Goal: Task Accomplishment & Management: Use online tool/utility

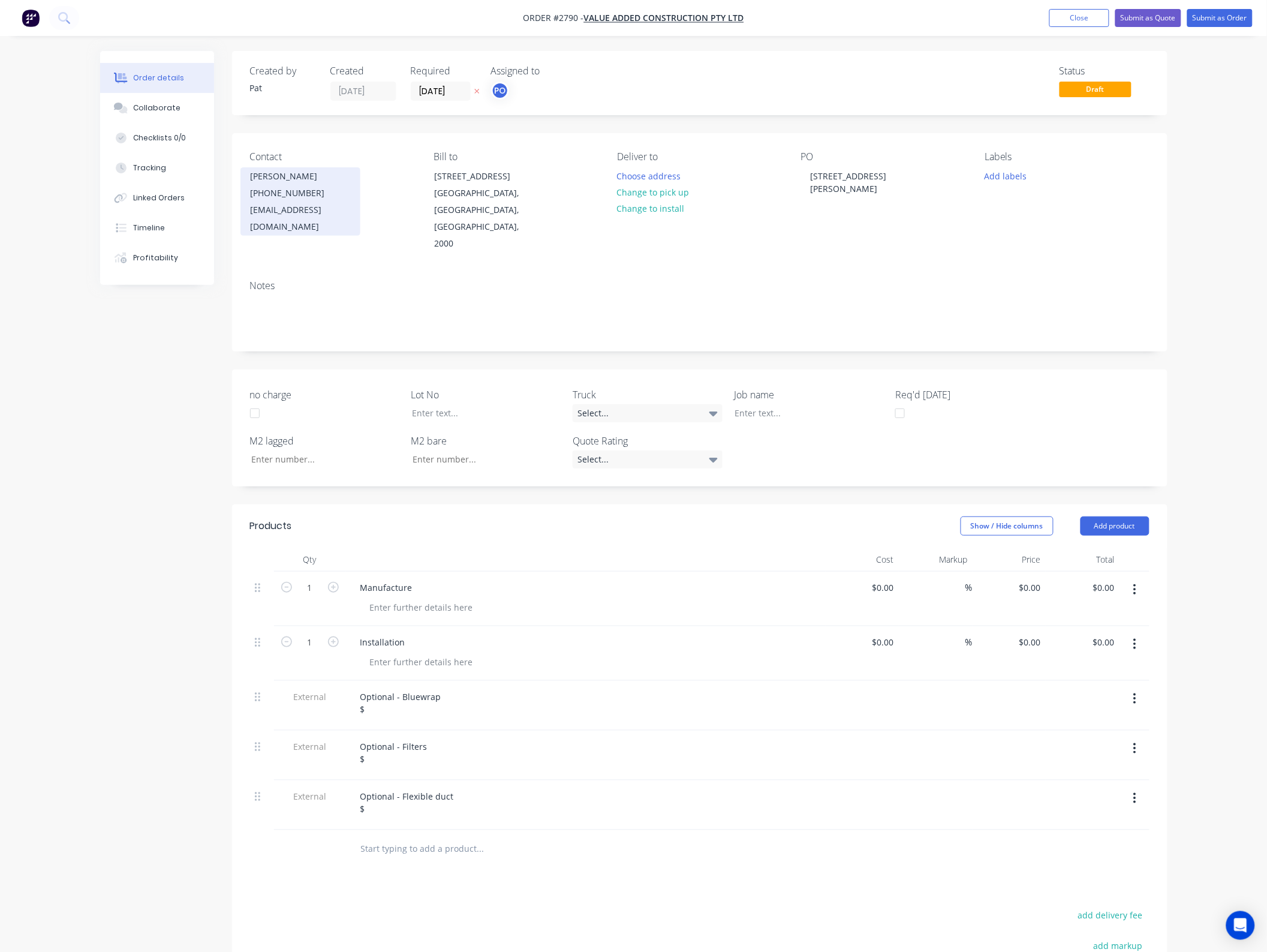
click at [283, 196] on div "[PHONE_NUMBER]" at bounding box center [300, 193] width 99 height 17
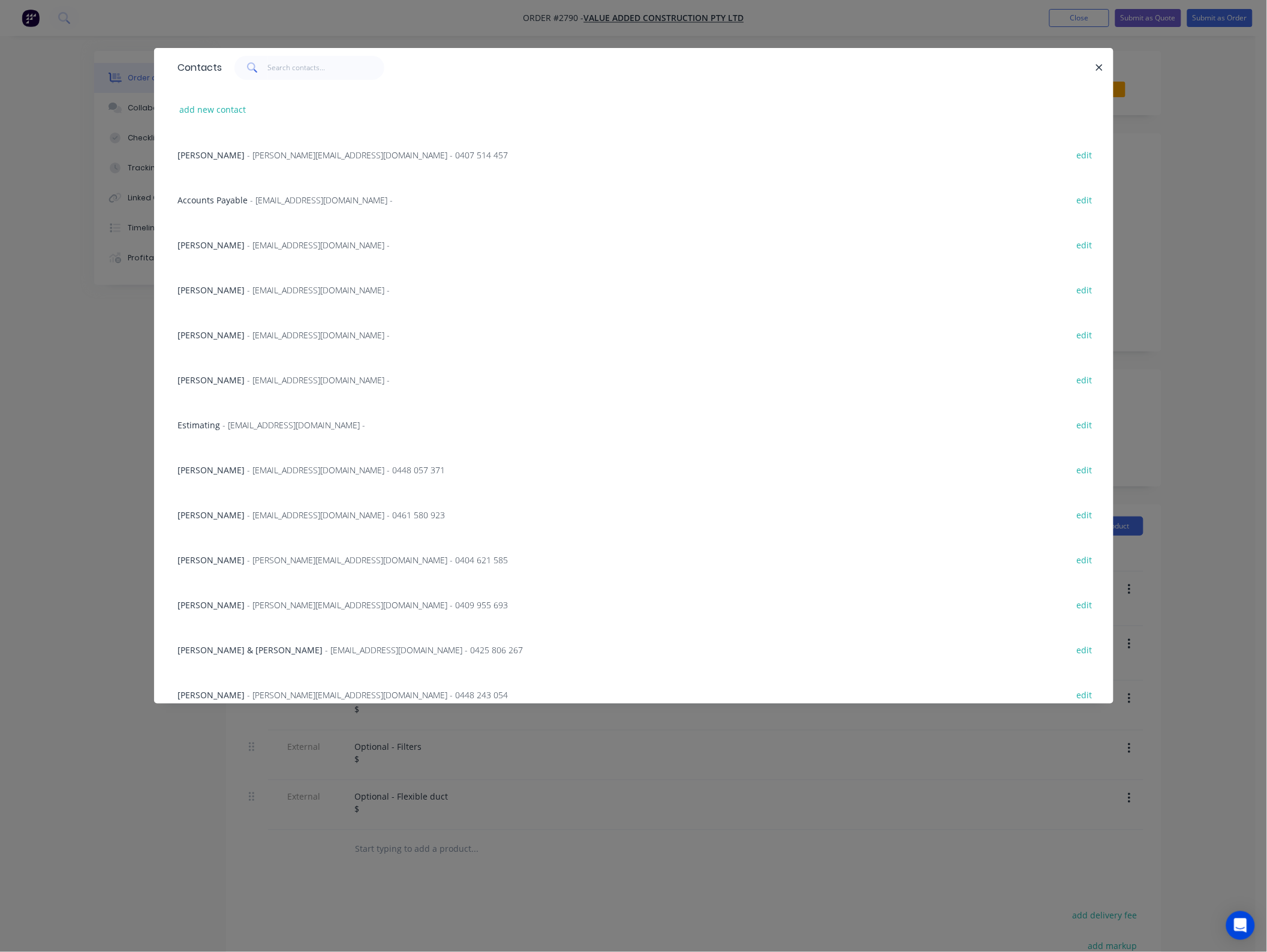
click at [207, 340] on div "Jarrod Hilaire - jhilaire@vaegroup.com.au -" at bounding box center [284, 335] width 213 height 13
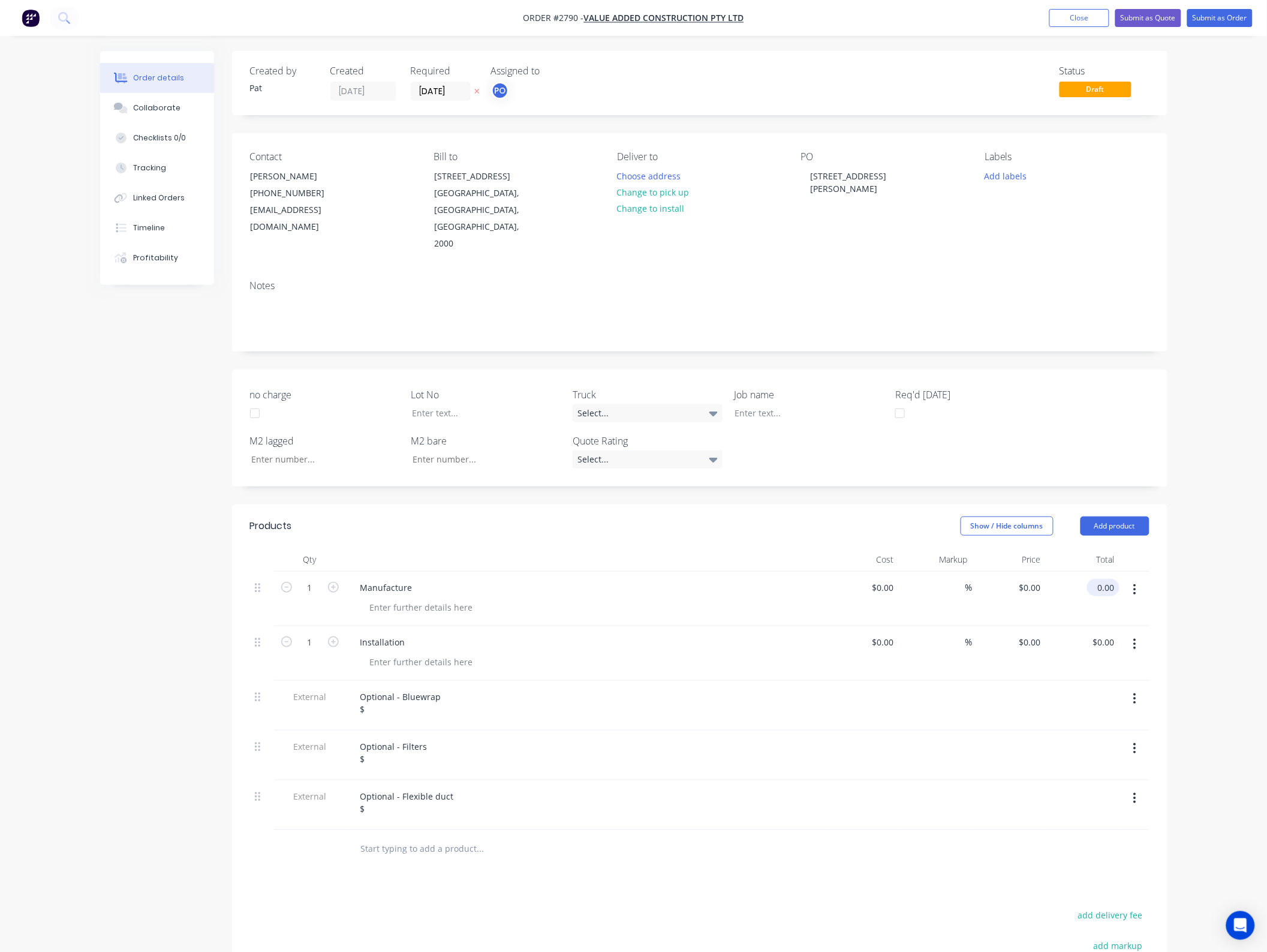
click at [1112, 579] on input "0.00" at bounding box center [1105, 588] width 27 height 18
type input "44100"
type input "$44,100.00"
click at [1101, 633] on input "0.00" at bounding box center [1105, 642] width 27 height 18
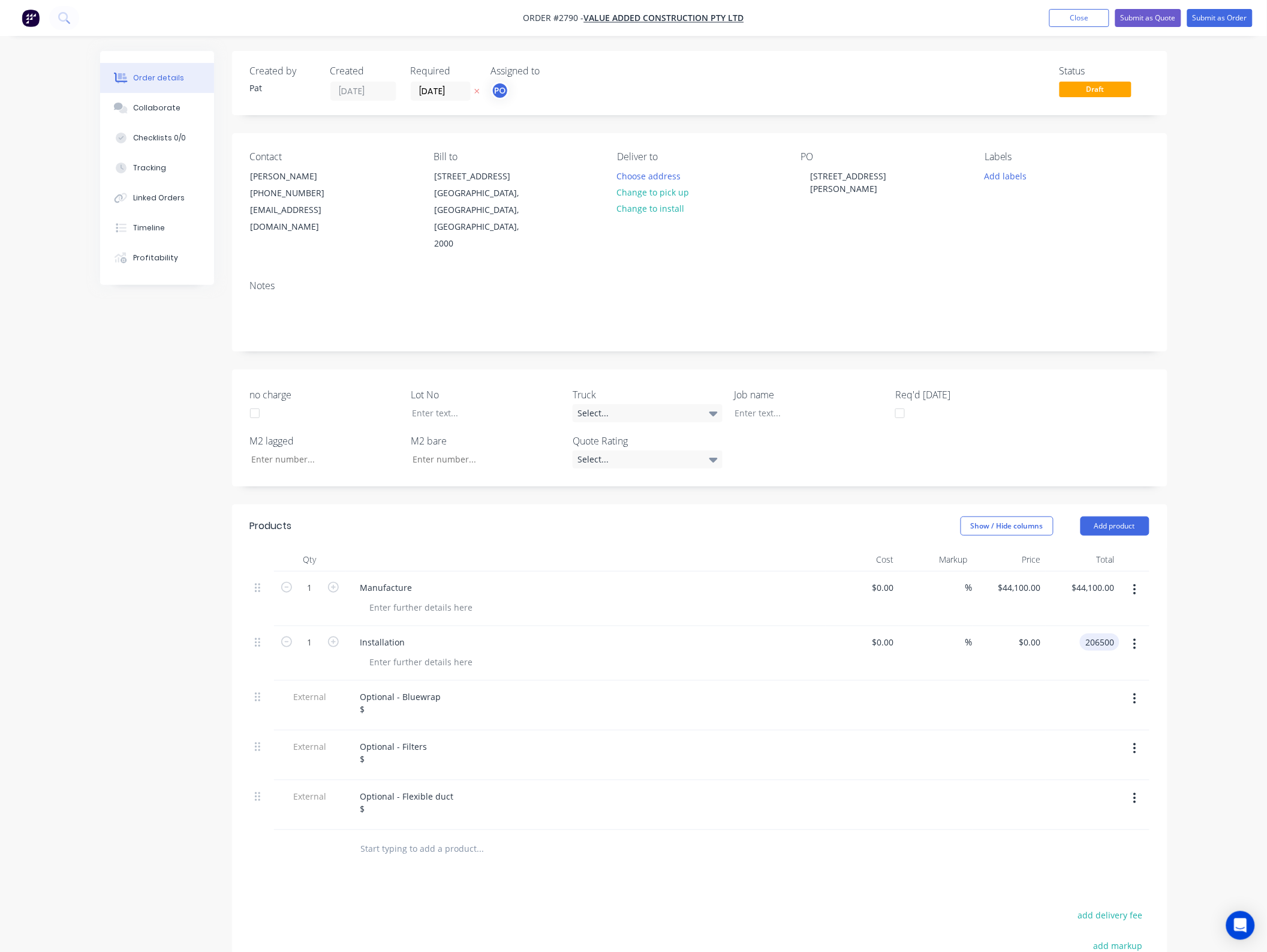
type input "206500"
type input "$206,500.00"
click at [613, 524] on header "Products Show / Hide columns Add product" at bounding box center [700, 526] width 936 height 43
click at [394, 693] on div "Optional - Bluewrap $" at bounding box center [401, 703] width 100 height 30
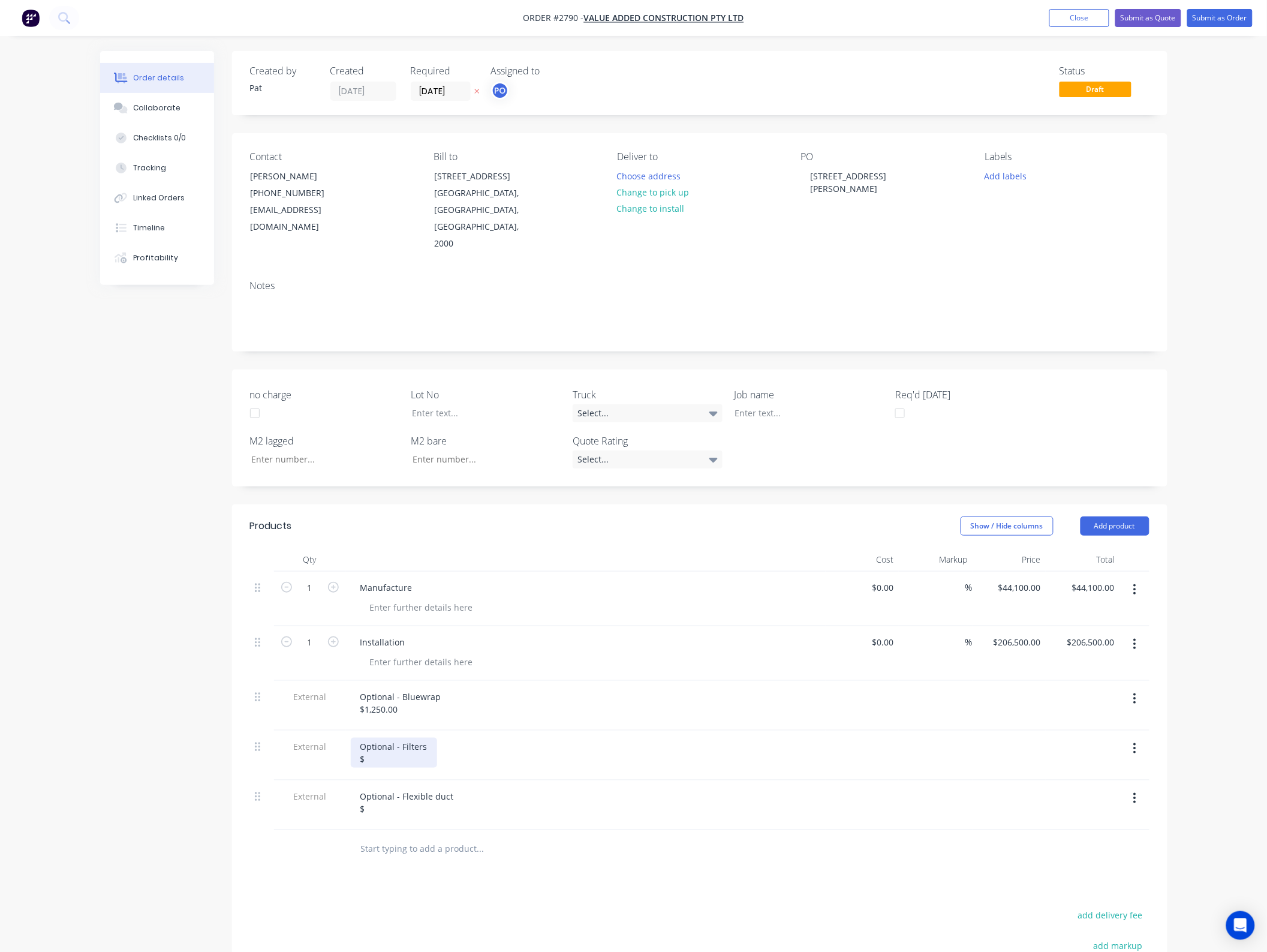
click at [391, 741] on div "Optional - Filters $" at bounding box center [394, 753] width 86 height 30
click at [387, 798] on div "Optional - Flexible duct $" at bounding box center [407, 802] width 113 height 30
click at [1143, 787] on button "button" at bounding box center [1135, 798] width 28 height 21
click at [1086, 845] on div "Delete" at bounding box center [1093, 853] width 93 height 18
click at [1159, 24] on button "Submit as Quote" at bounding box center [1149, 18] width 66 height 18
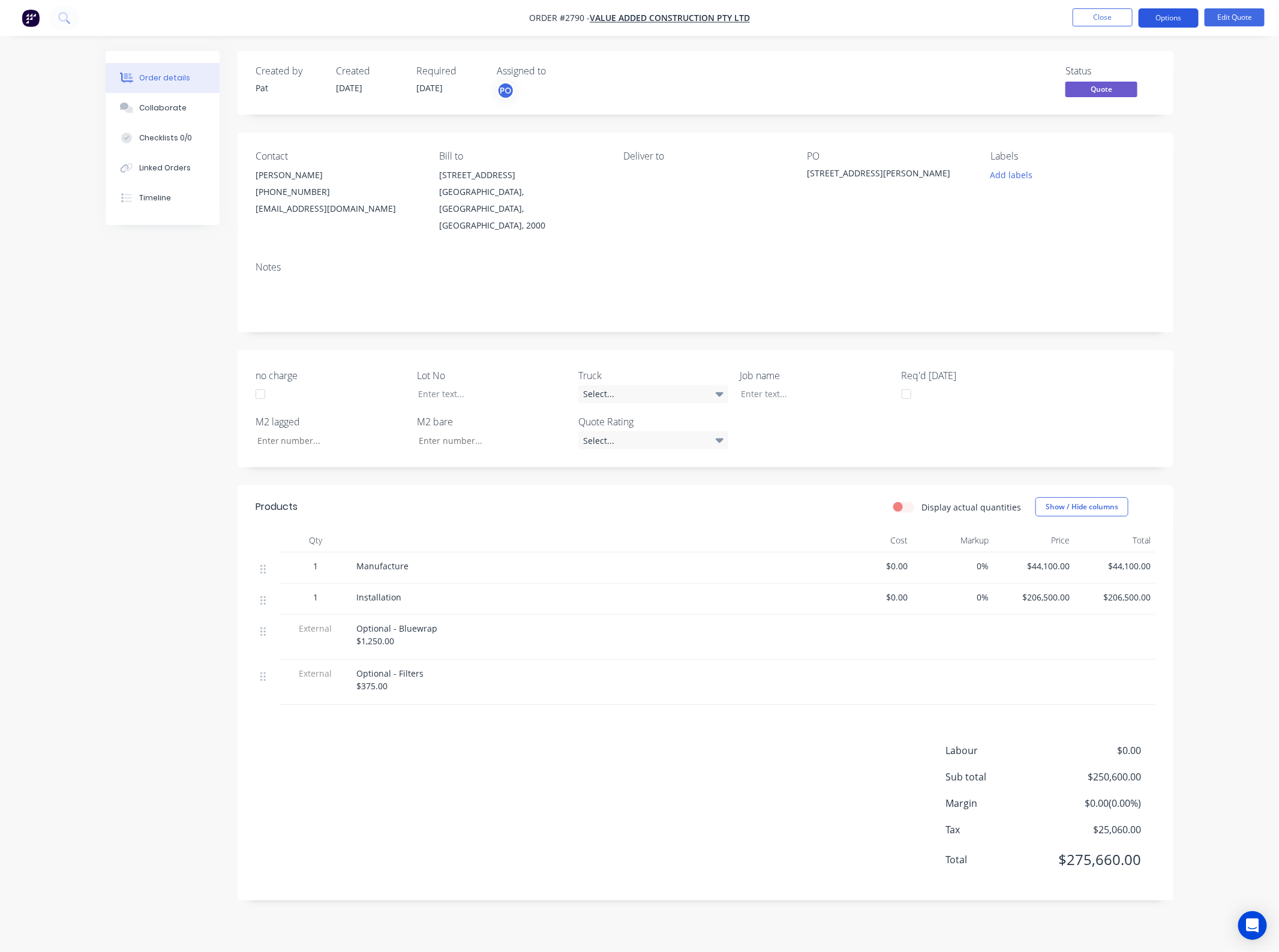
click at [1158, 20] on button "Options" at bounding box center [1169, 18] width 60 height 19
click at [1137, 70] on div "Quote" at bounding box center [1133, 73] width 110 height 18
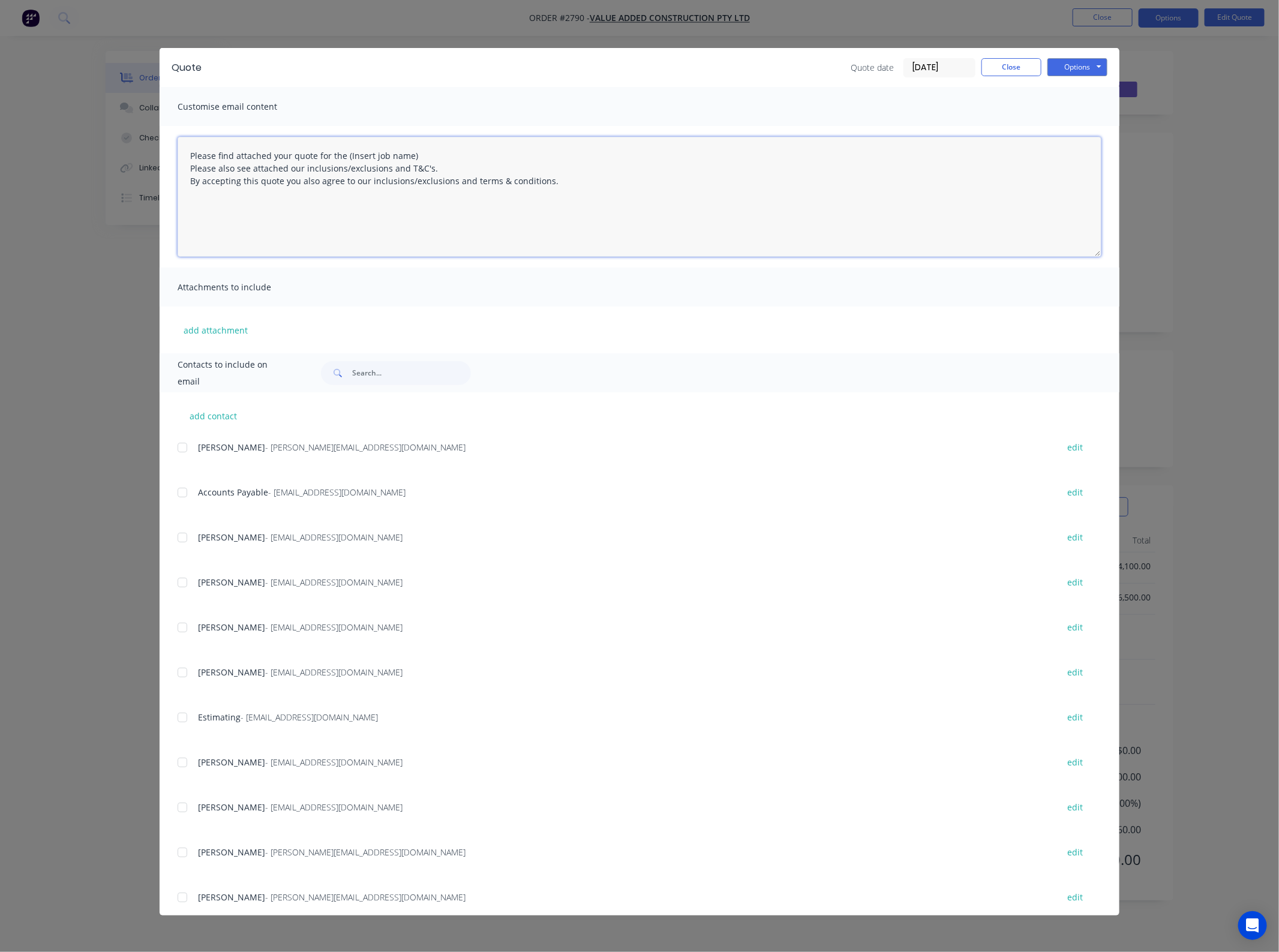
drag, startPoint x: 462, startPoint y: 152, endPoint x: 344, endPoint y: 160, distance: 118.3
click at [344, 160] on textarea "Please find attached your quote for the (Insert job name) Please also see attac…" at bounding box center [639, 196] width 924 height 120
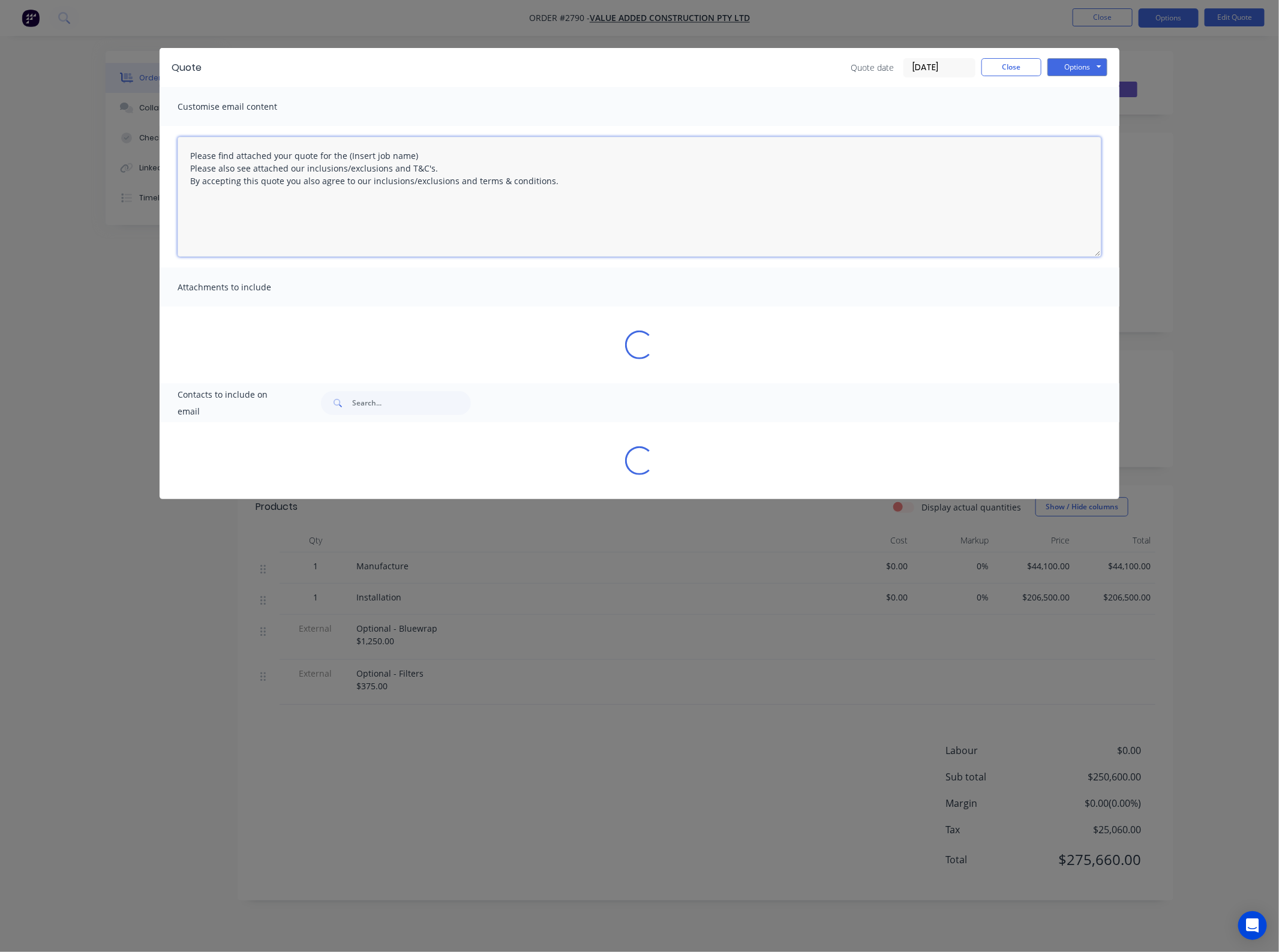
drag, startPoint x: 428, startPoint y: 148, endPoint x: 346, endPoint y: 151, distance: 82.1
click at [346, 151] on textarea "Please find attached your quote for the (Insert job name) Please also see attac…" at bounding box center [639, 196] width 924 height 120
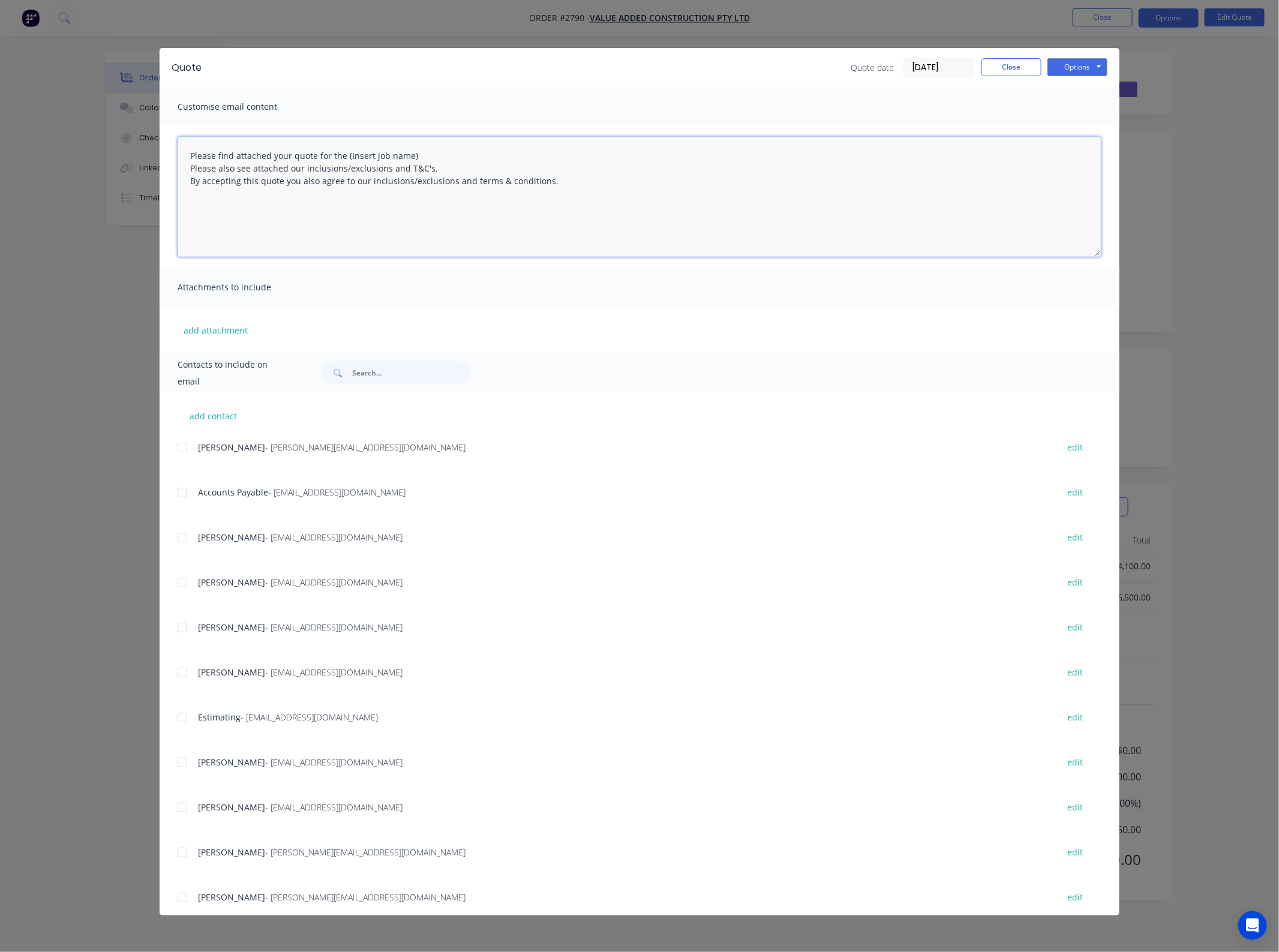
click at [433, 152] on textarea "Please find attached your quote for the (Insert job name) Please also see attac…" at bounding box center [639, 196] width 924 height 120
drag, startPoint x: 433, startPoint y: 152, endPoint x: 344, endPoint y: 146, distance: 89.2
click at [344, 146] on textarea "Please find attached your quote for the (Insert job name) Please also see attac…" at bounding box center [639, 196] width 924 height 120
type textarea "Please find attached your quote for the (Insert job name) Please also see attac…"
click at [998, 74] on button "Close" at bounding box center [1012, 67] width 60 height 18
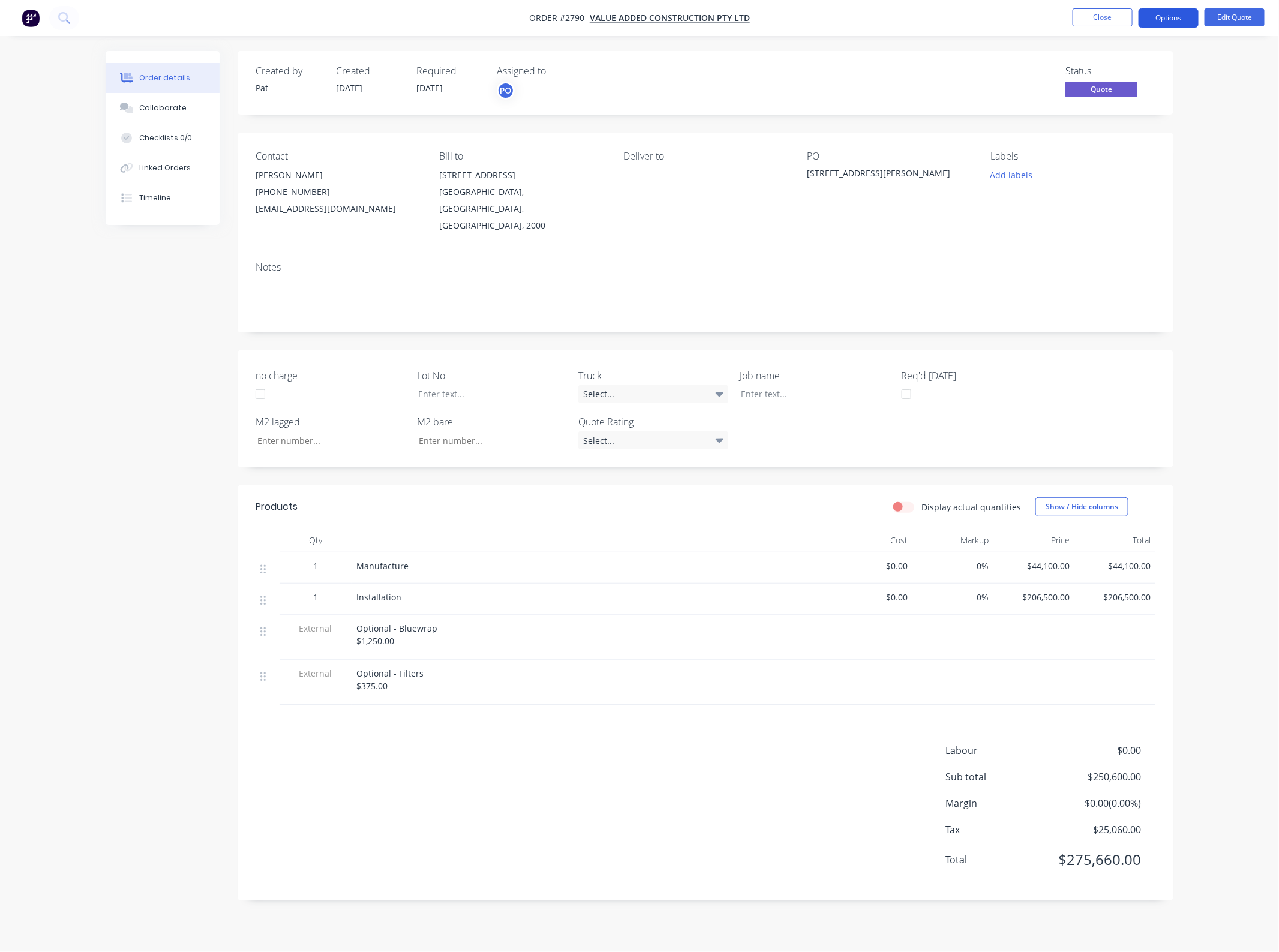
click at [1155, 23] on button "Options" at bounding box center [1169, 18] width 60 height 19
click at [1153, 71] on div "Quote" at bounding box center [1133, 73] width 110 height 18
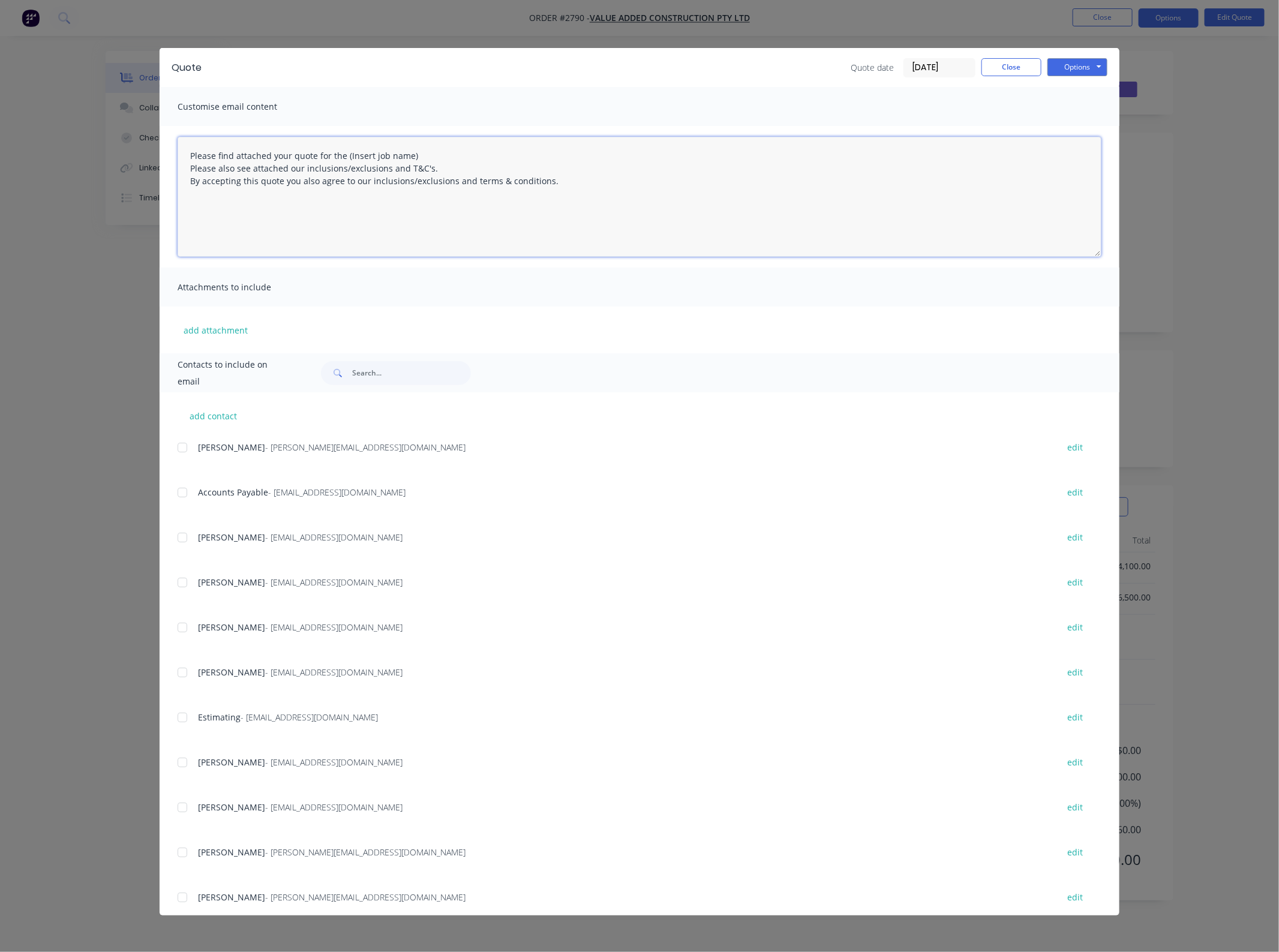
drag, startPoint x: 450, startPoint y: 153, endPoint x: 348, endPoint y: 151, distance: 102.0
click at [348, 151] on textarea "Please find attached your quote for the (Insert job name) Please also see attac…" at bounding box center [639, 196] width 924 height 120
click at [177, 622] on div "add contact [PERSON_NAME] - [EMAIL_ADDRESS][DOMAIN_NAME] edit Accounts Payable …" at bounding box center [640, 653] width 960 height 523
click at [193, 619] on div at bounding box center [182, 627] width 24 height 24
click at [233, 335] on button "add attachment" at bounding box center [216, 330] width 77 height 18
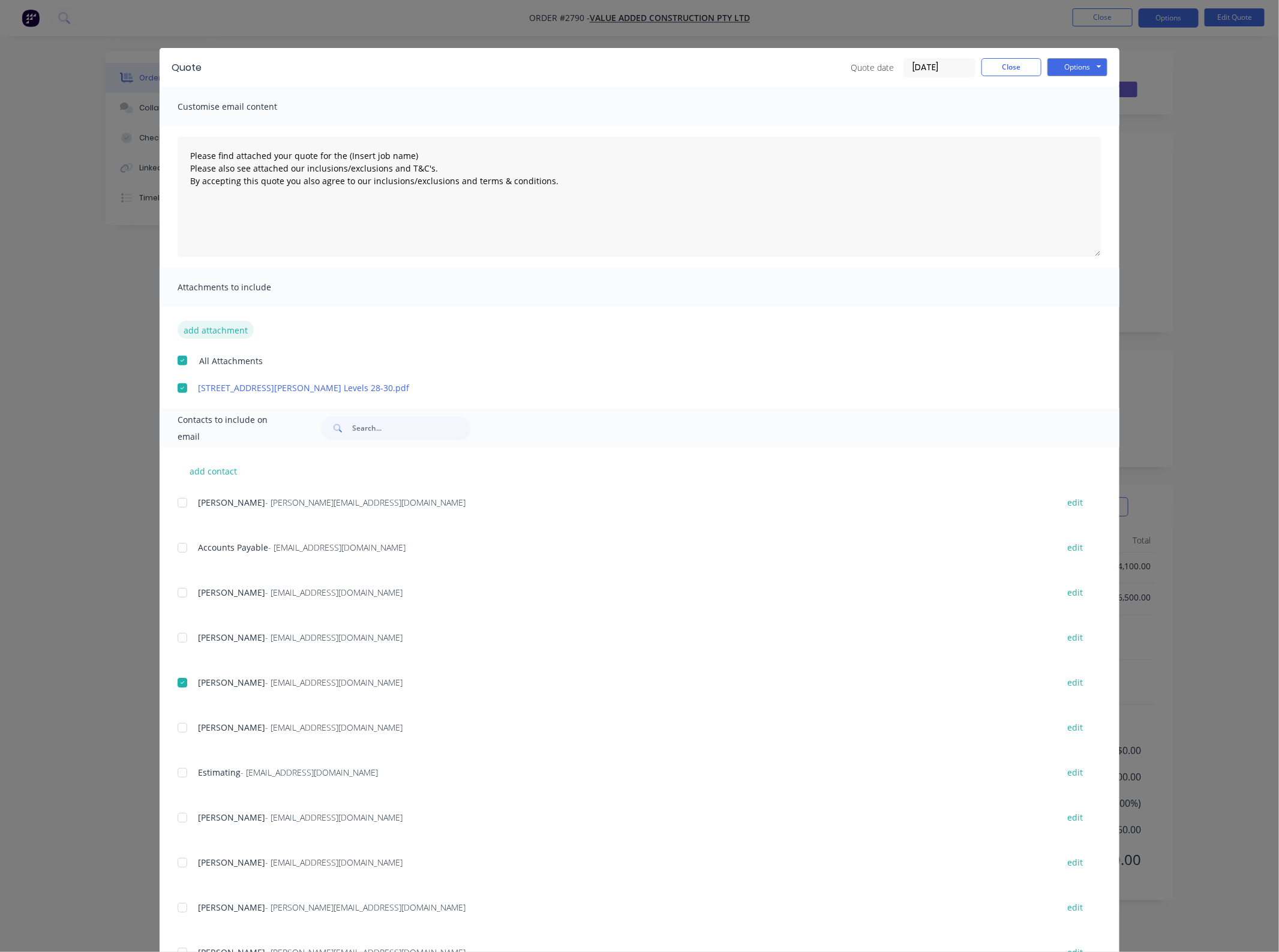
click at [216, 331] on button "add attachment" at bounding box center [216, 330] width 77 height 18
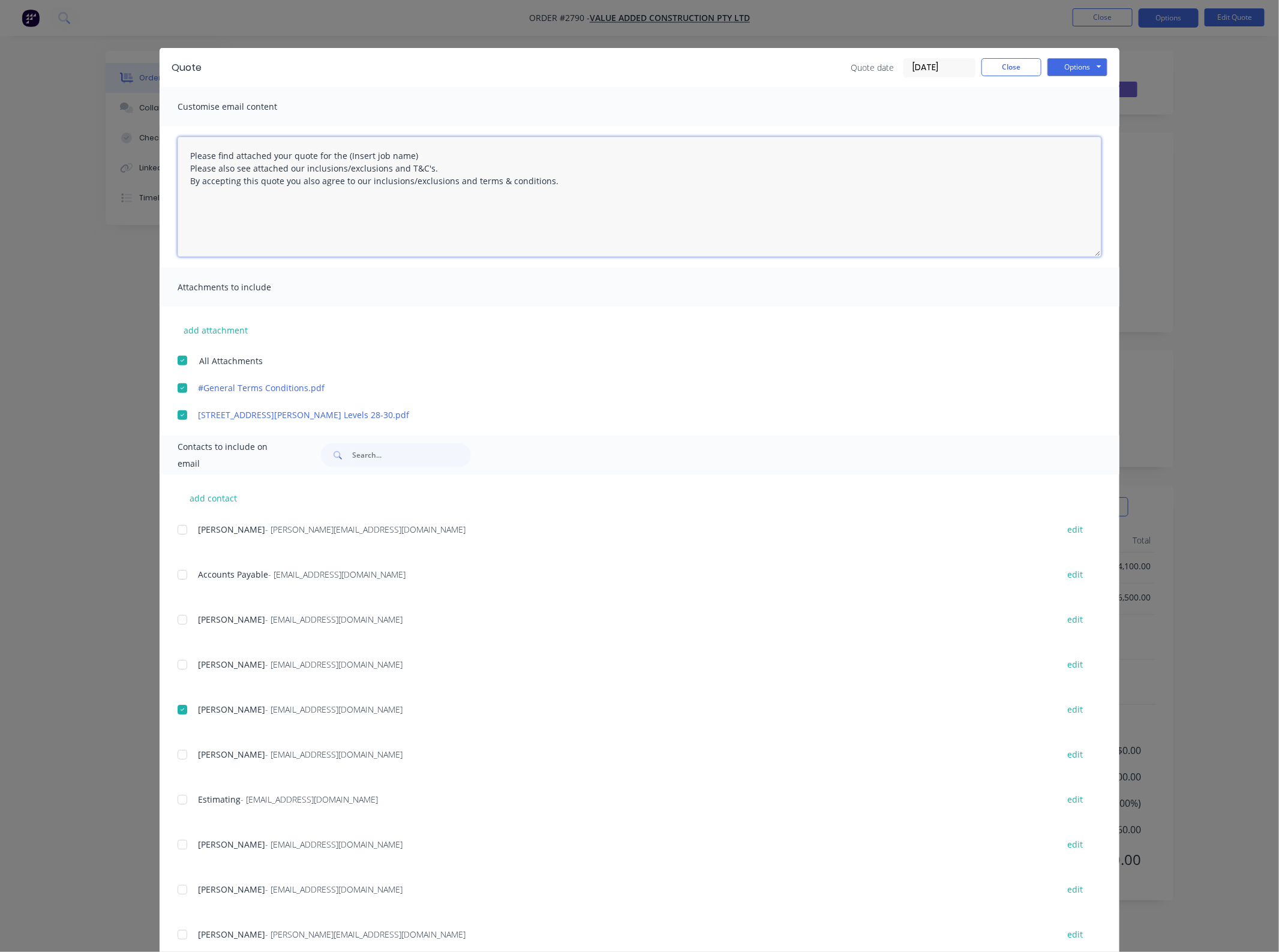
drag, startPoint x: 436, startPoint y: 160, endPoint x: 339, endPoint y: 154, distance: 97.2
click at [339, 154] on textarea "Please find attached your quote for the (Insert job name) Please also see attac…" at bounding box center [639, 196] width 924 height 120
paste textarea "[STREET_ADDRESS][PERSON_NAME] levels 28 - 30 project."
click at [1066, 68] on button "Options" at bounding box center [1077, 67] width 60 height 18
click at [1071, 132] on button "Email" at bounding box center [1085, 128] width 77 height 20
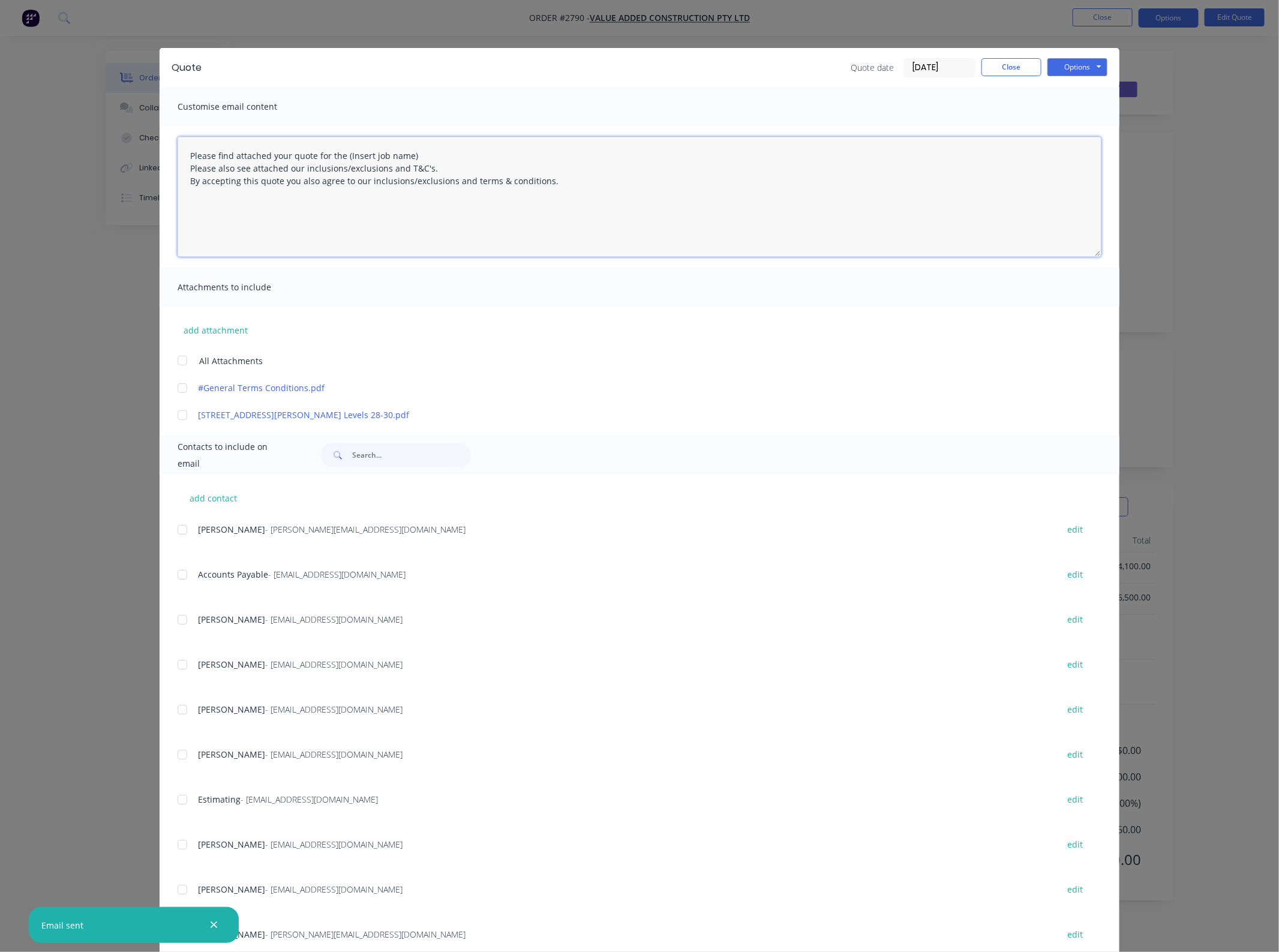
drag, startPoint x: 423, startPoint y: 154, endPoint x: 339, endPoint y: 154, distance: 84.0
click at [339, 154] on textarea "Please find attached your quote for the (Insert job name) Please also see attac…" at bounding box center [639, 196] width 924 height 120
click at [618, 313] on div "add attachment All Attachments #General Terms Conditions.pdf [STREET_ADDRESS][P…" at bounding box center [640, 364] width 960 height 115
click at [361, 157] on textarea "Please find attached your quote for the [STREET_ADDRESS][PERSON_NAME] Please al…" at bounding box center [639, 196] width 924 height 120
type textarea "Please find attached your quote for the [STREET_ADDRESS][PERSON_NAME] levels 28…"
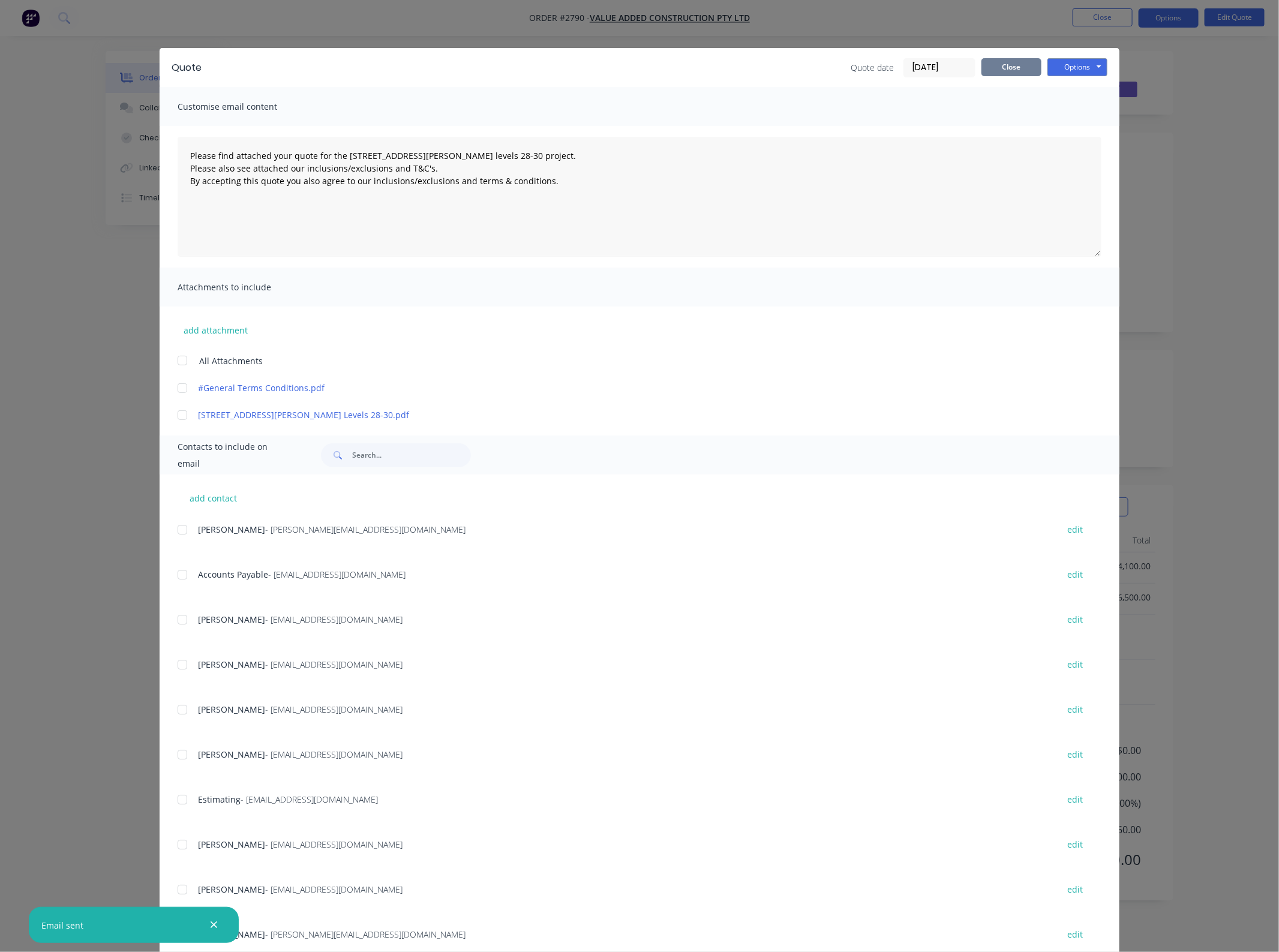
click at [1032, 64] on button "Close" at bounding box center [1012, 67] width 60 height 18
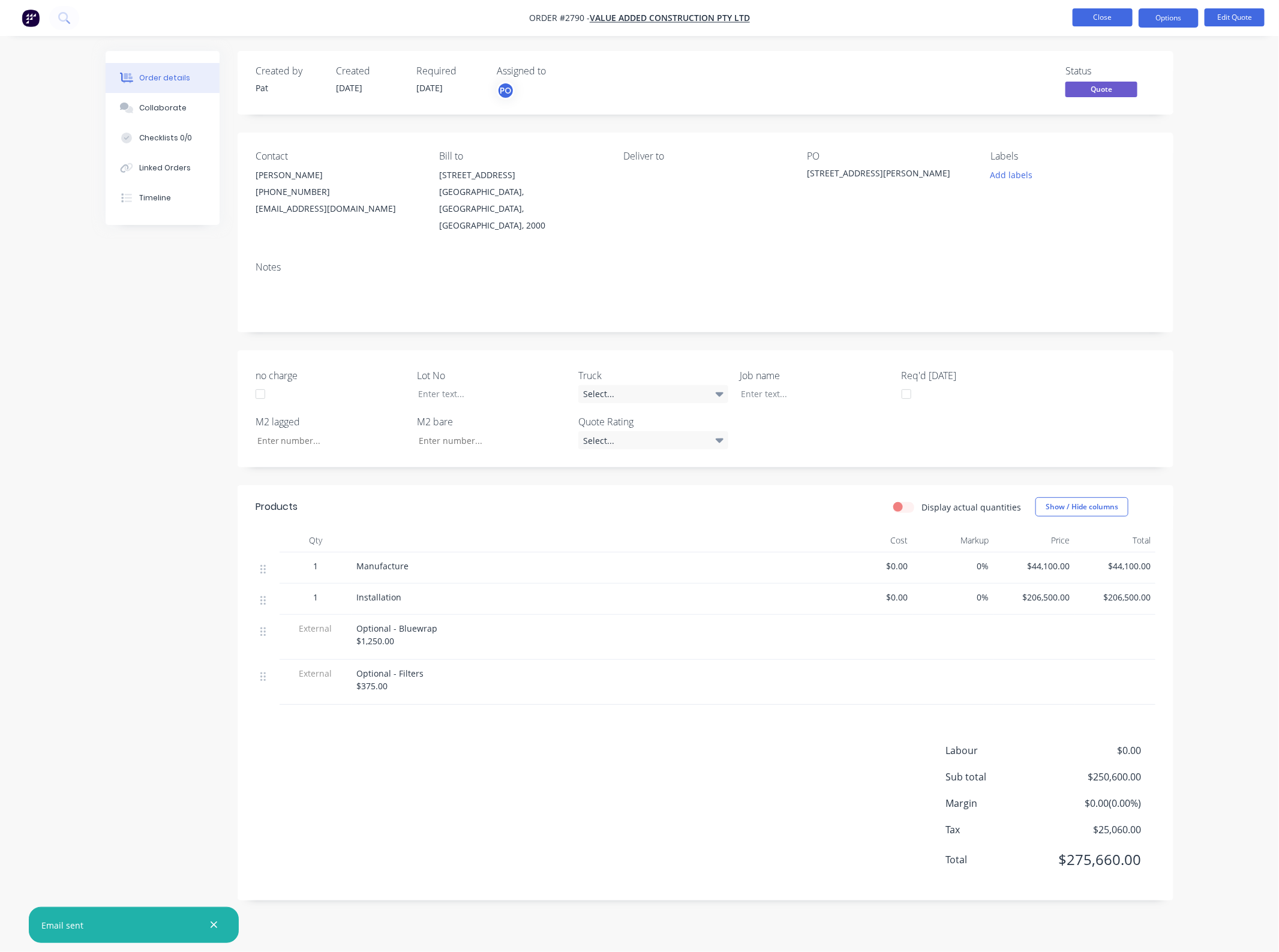
click at [1114, 16] on button "Close" at bounding box center [1102, 17] width 60 height 18
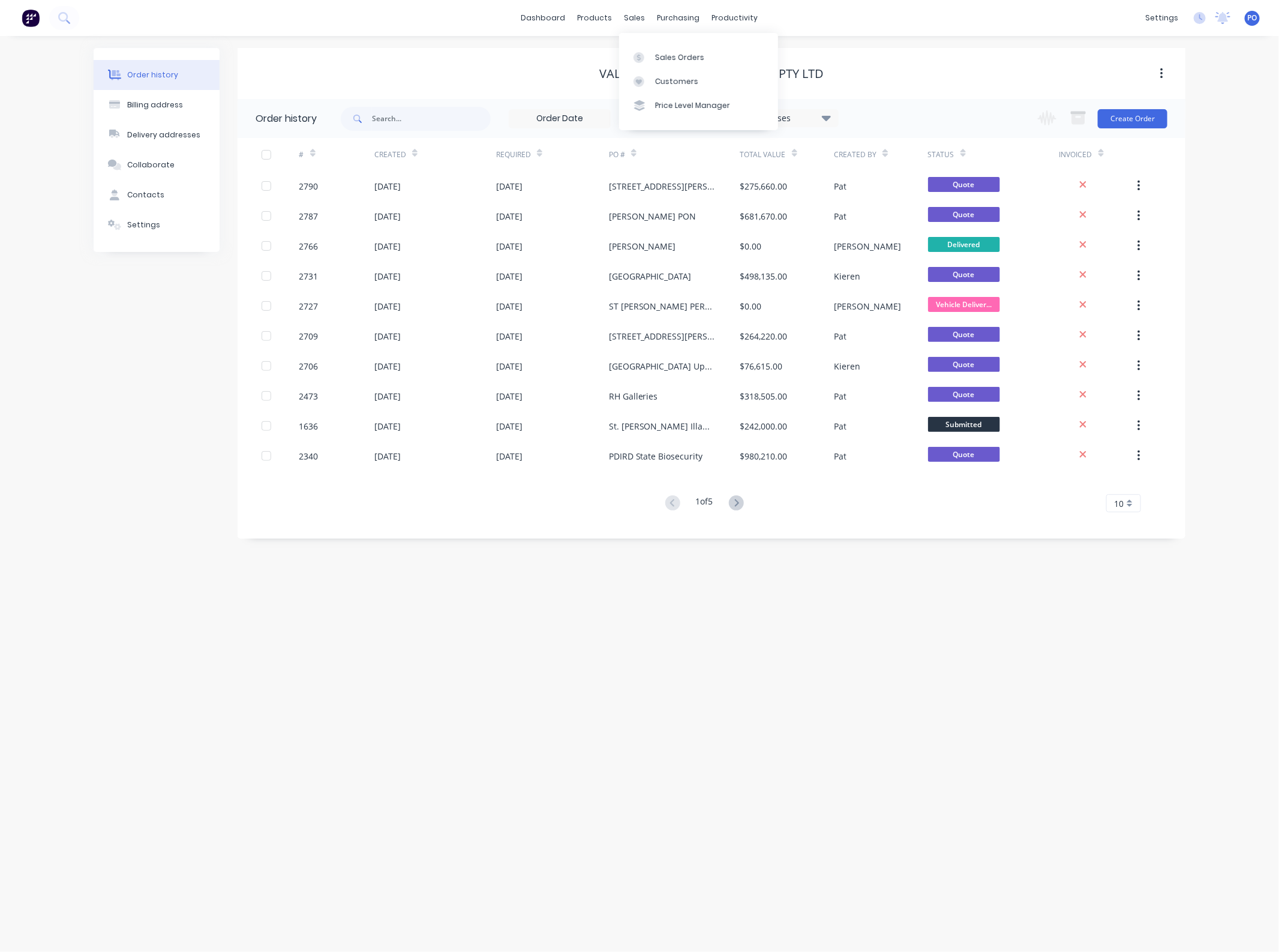
click at [651, 35] on div "Sales Orders Customers Price Level Manager" at bounding box center [698, 81] width 159 height 96
click at [653, 45] on div "Sales Orders Customers Price Level Manager" at bounding box center [698, 81] width 159 height 96
click at [648, 53] on div at bounding box center [642, 57] width 18 height 11
